Goal: Information Seeking & Learning: Find specific fact

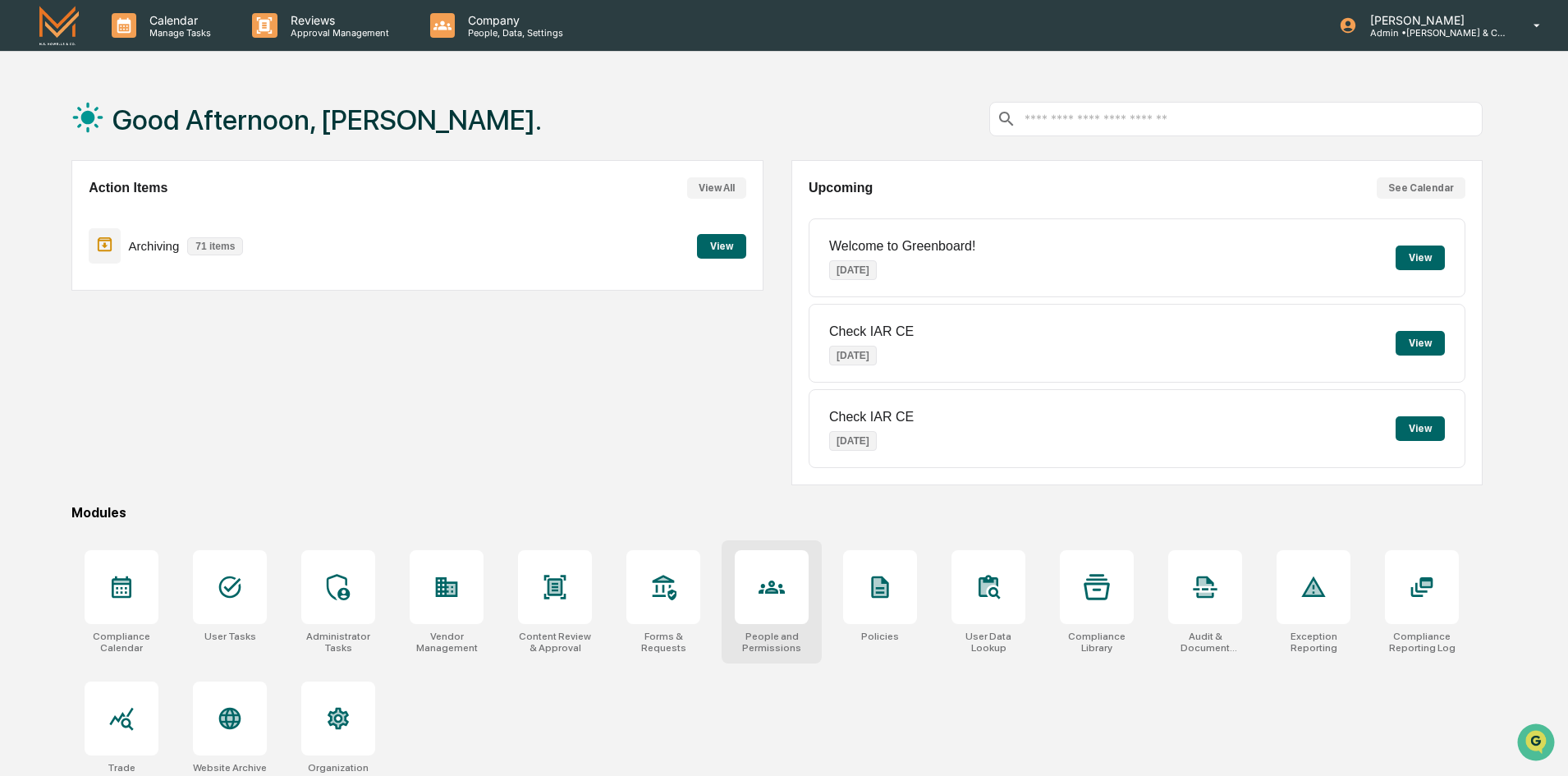
click at [758, 601] on div at bounding box center [771, 587] width 74 height 74
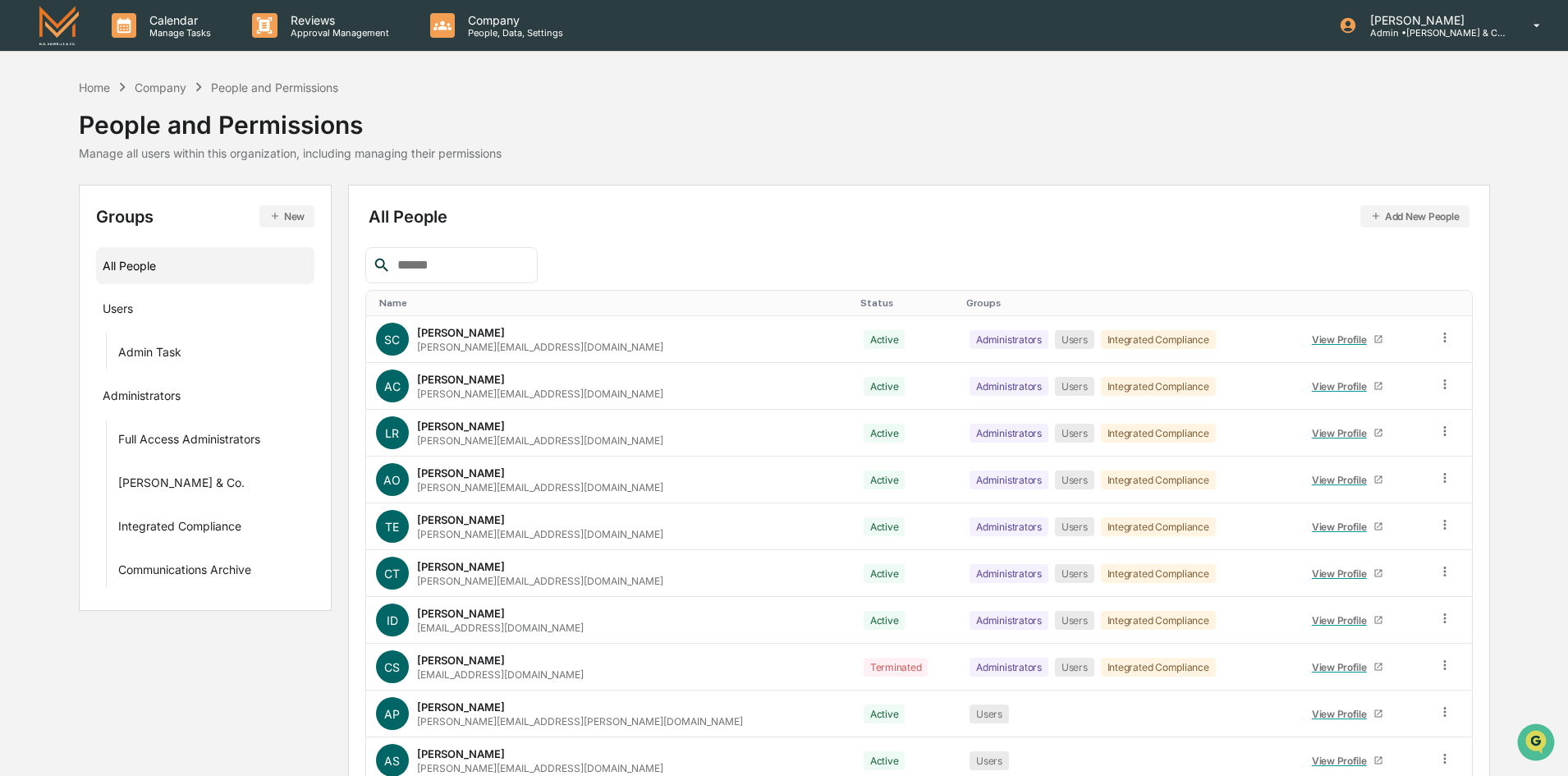
click at [509, 269] on input "text" at bounding box center [461, 265] width 140 height 21
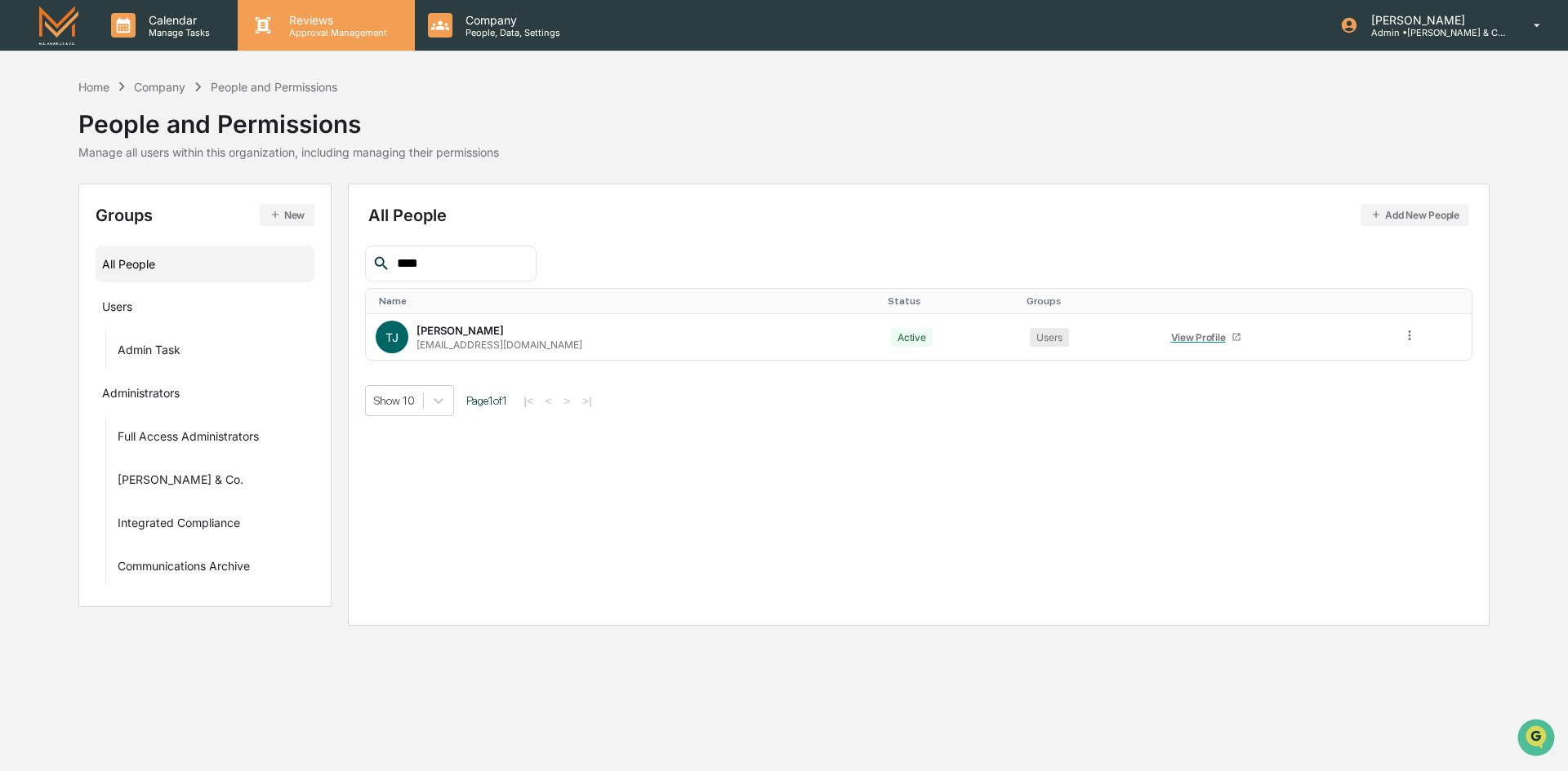
click at [345, 20] on p "Reviews" at bounding box center [336, 19] width 120 height 14
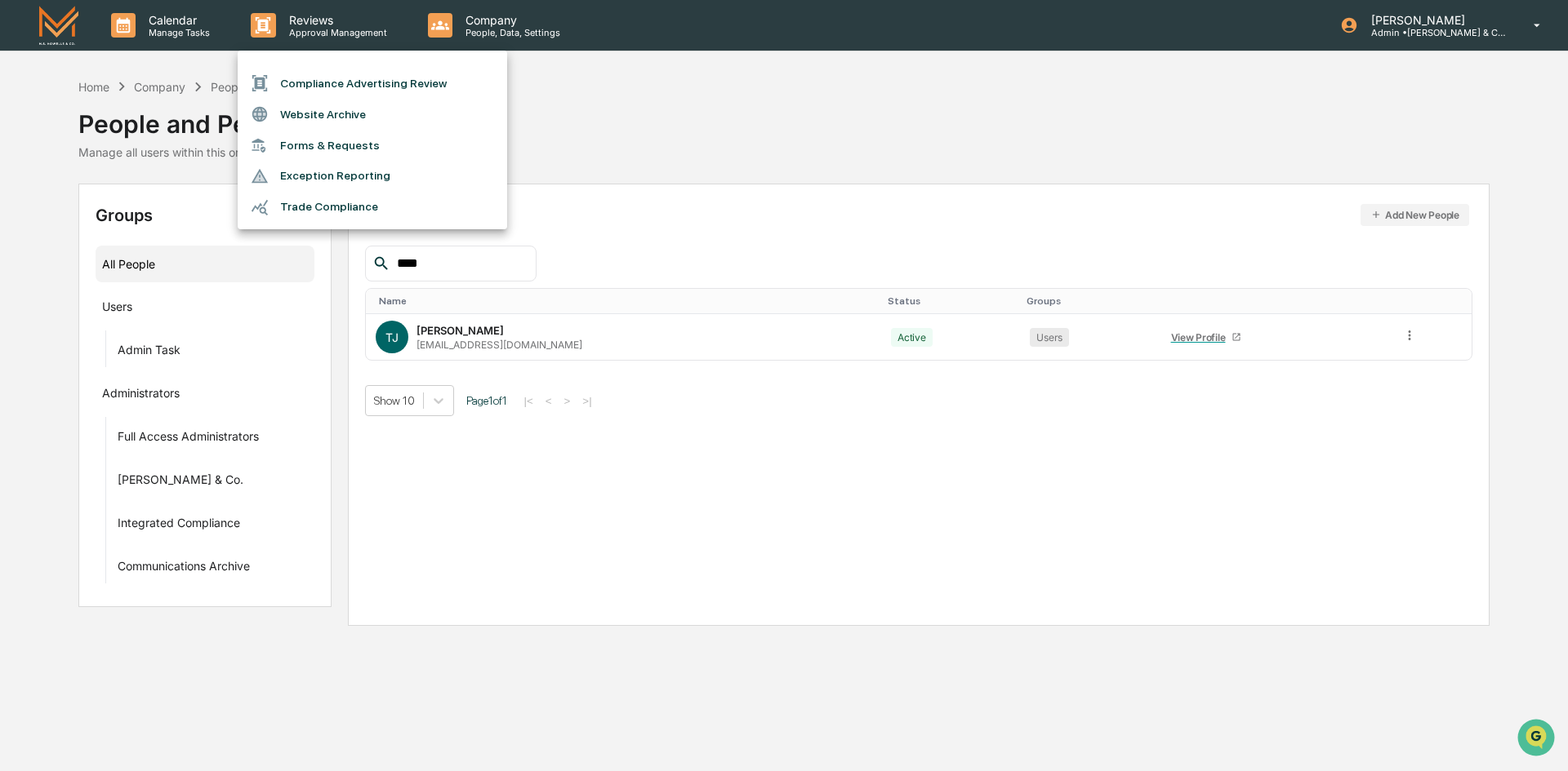
click at [796, 516] on div at bounding box center [784, 386] width 1568 height 771
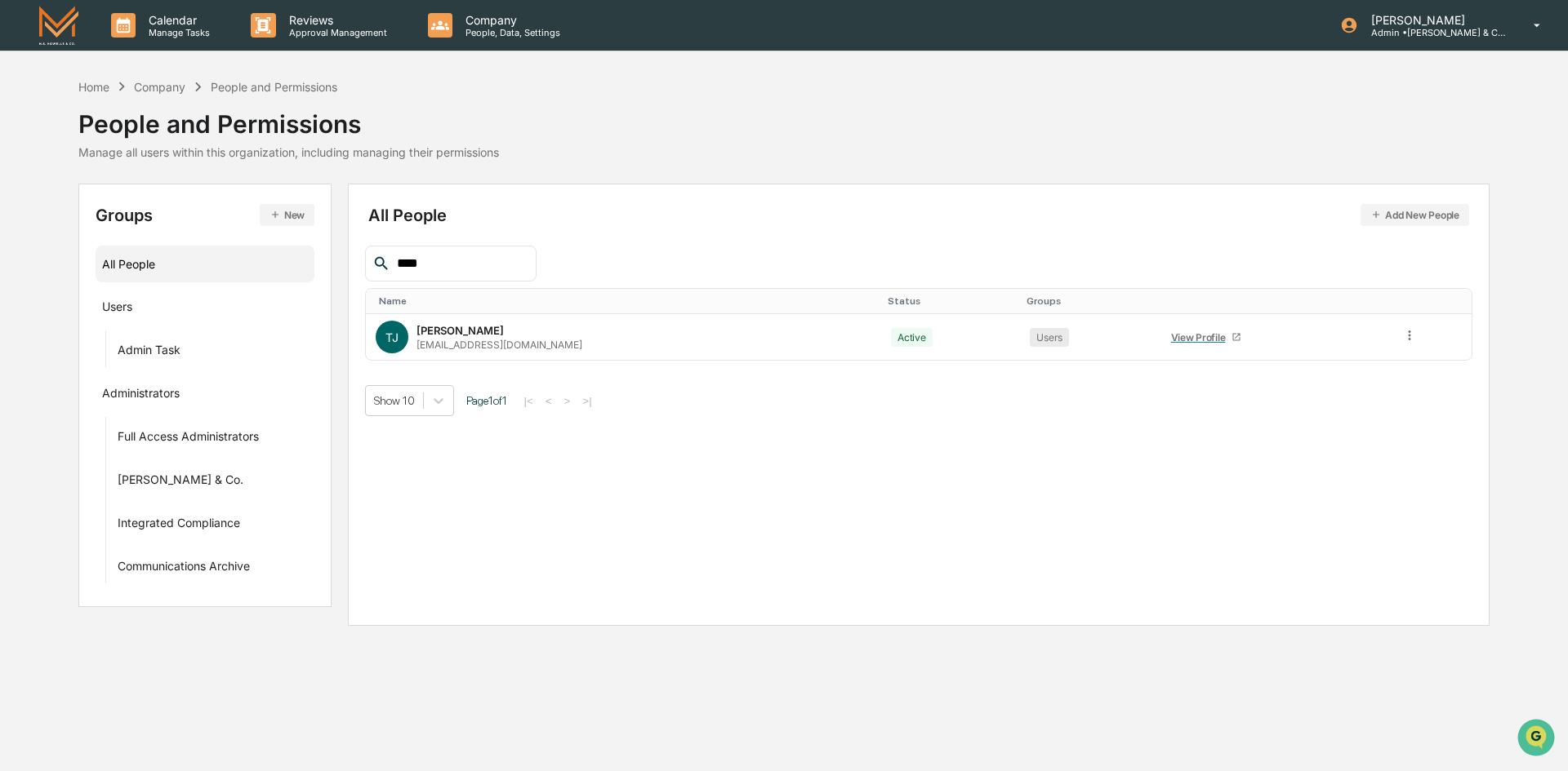
click at [423, 272] on input "****" at bounding box center [460, 263] width 139 height 21
type input "*"
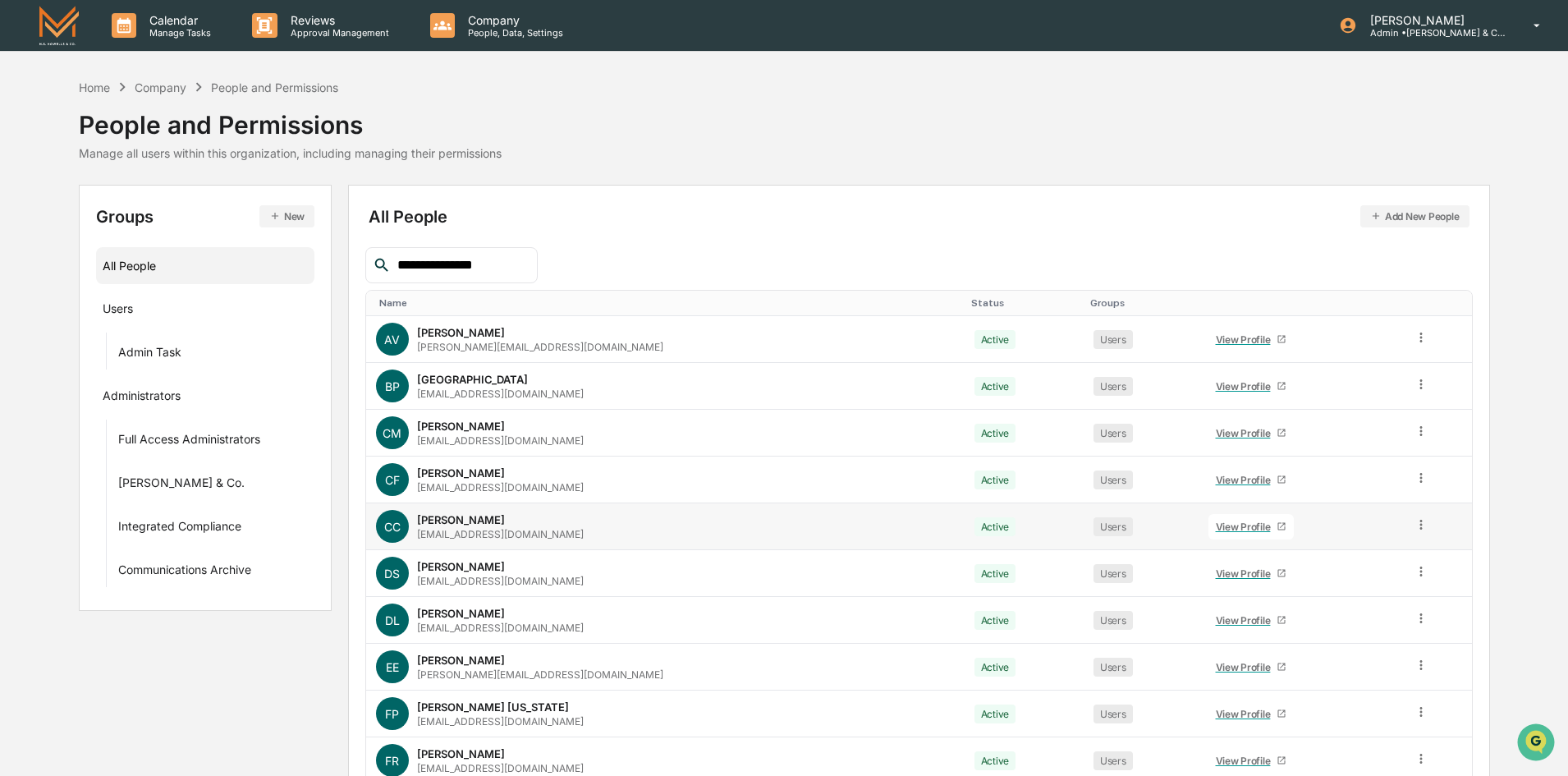
scroll to position [81, 0]
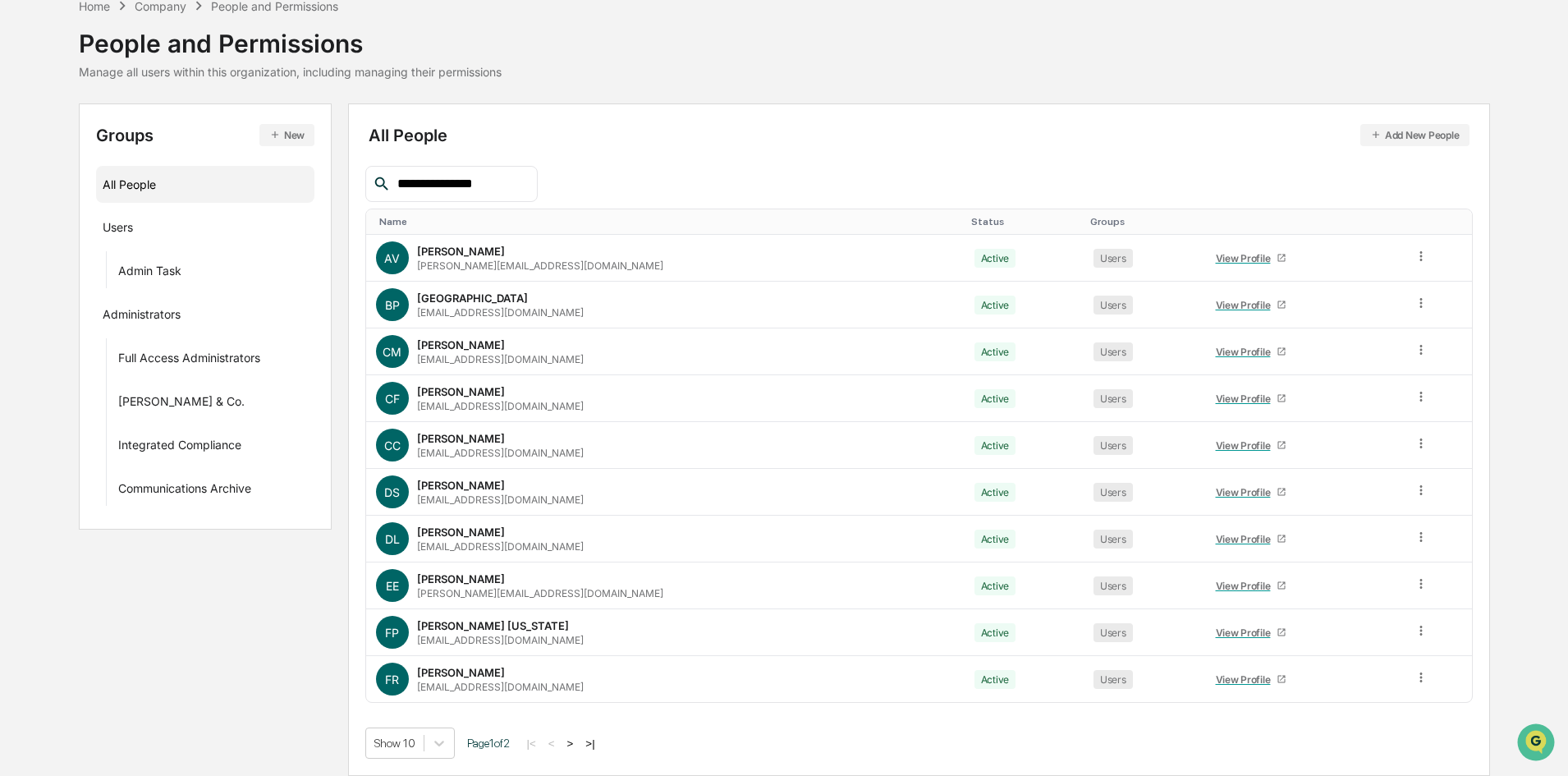
type input "**********"
click at [928, 745] on div "Show 10 Page 1 of 2 |< < > >|" at bounding box center [919, 742] width 1107 height 31
click at [579, 741] on button ">" at bounding box center [571, 743] width 17 height 14
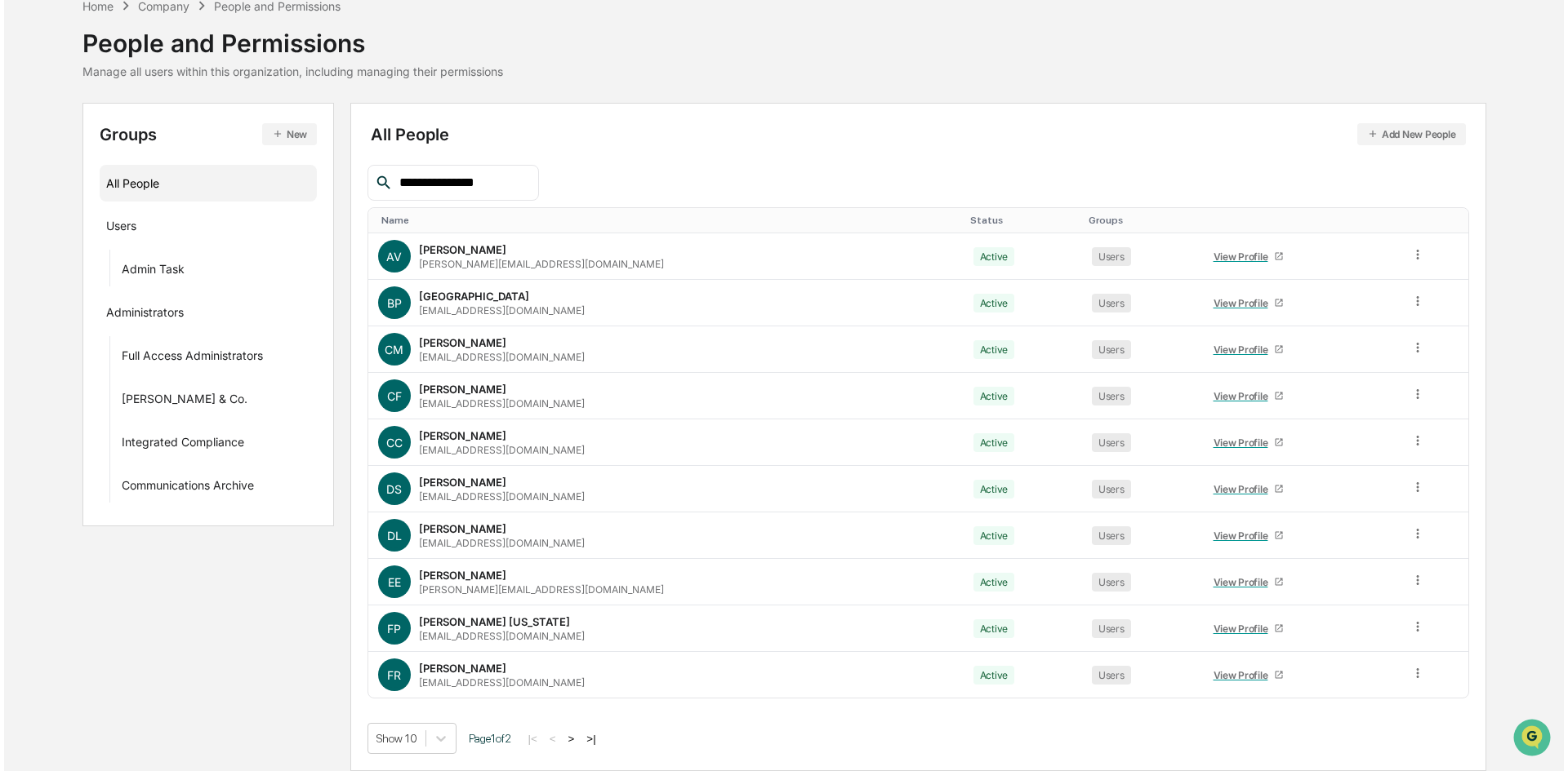
scroll to position [0, 0]
